Goal: Navigation & Orientation: Find specific page/section

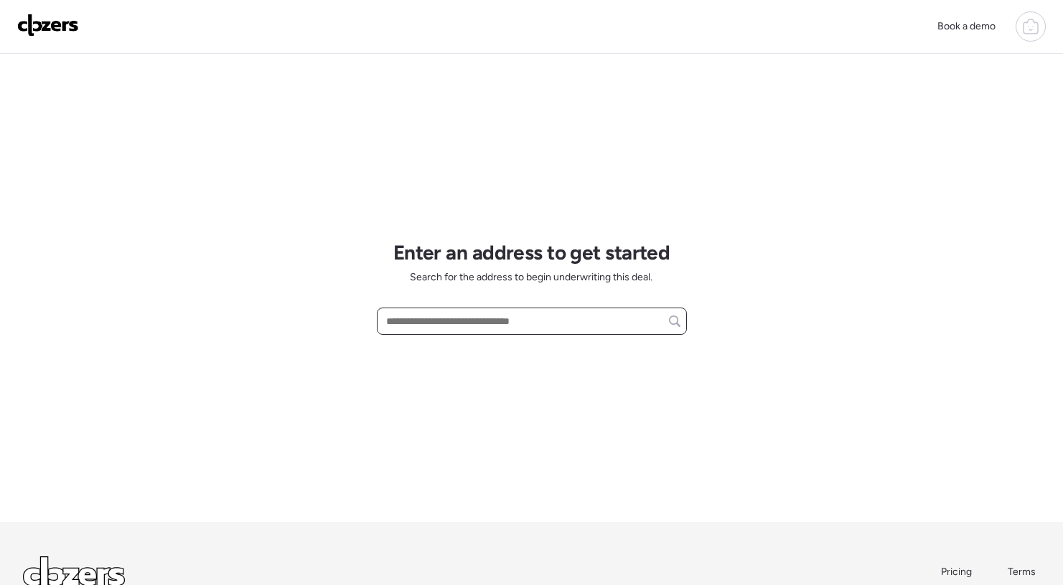
click at [440, 326] on input "text" at bounding box center [531, 321] width 297 height 20
click at [1019, 26] on div at bounding box center [1030, 26] width 30 height 30
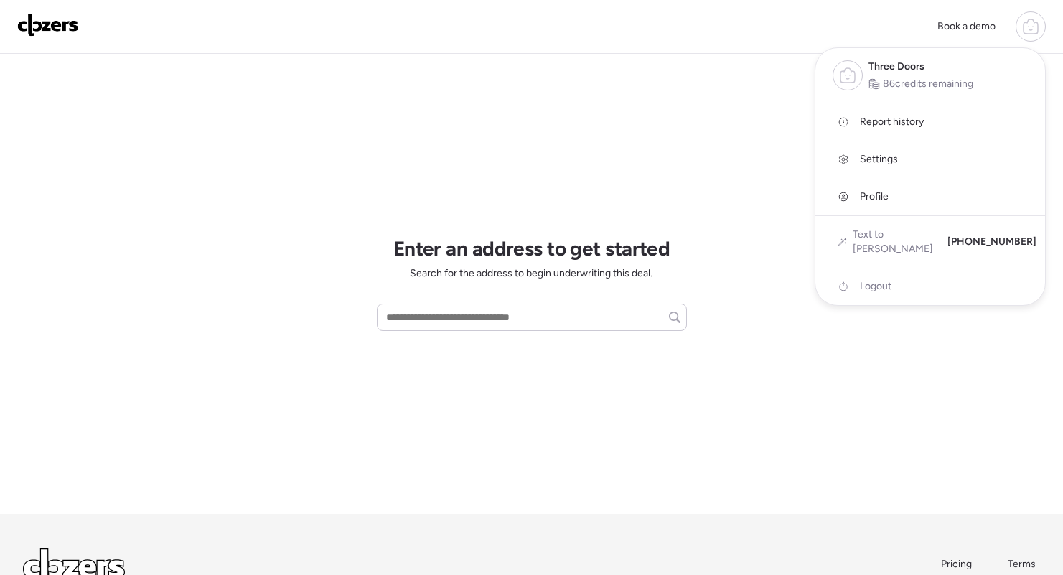
click at [423, 316] on div at bounding box center [531, 247] width 1063 height 575
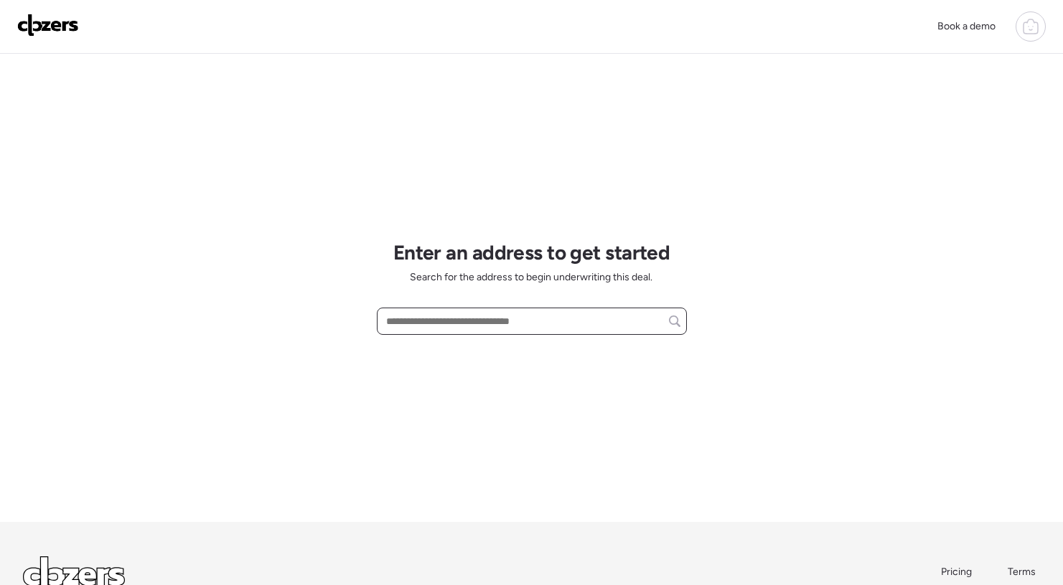
click at [417, 323] on input "text" at bounding box center [531, 321] width 297 height 20
